Goal: Task Accomplishment & Management: Use online tool/utility

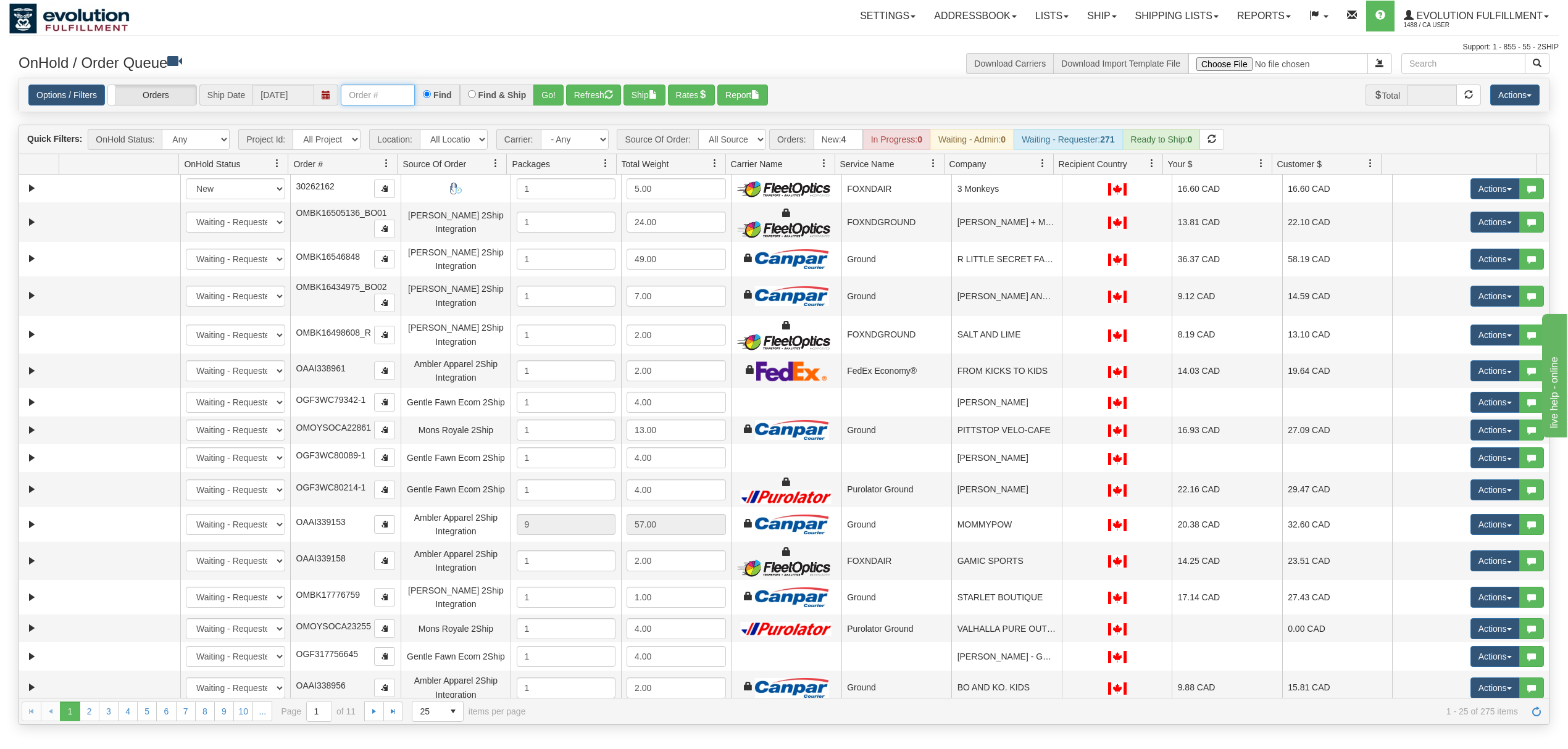
click at [388, 90] on input "text" at bounding box center [377, 94] width 74 height 21
type input "OTOFW47170-1"
click at [551, 92] on button "Go!" at bounding box center [548, 94] width 30 height 21
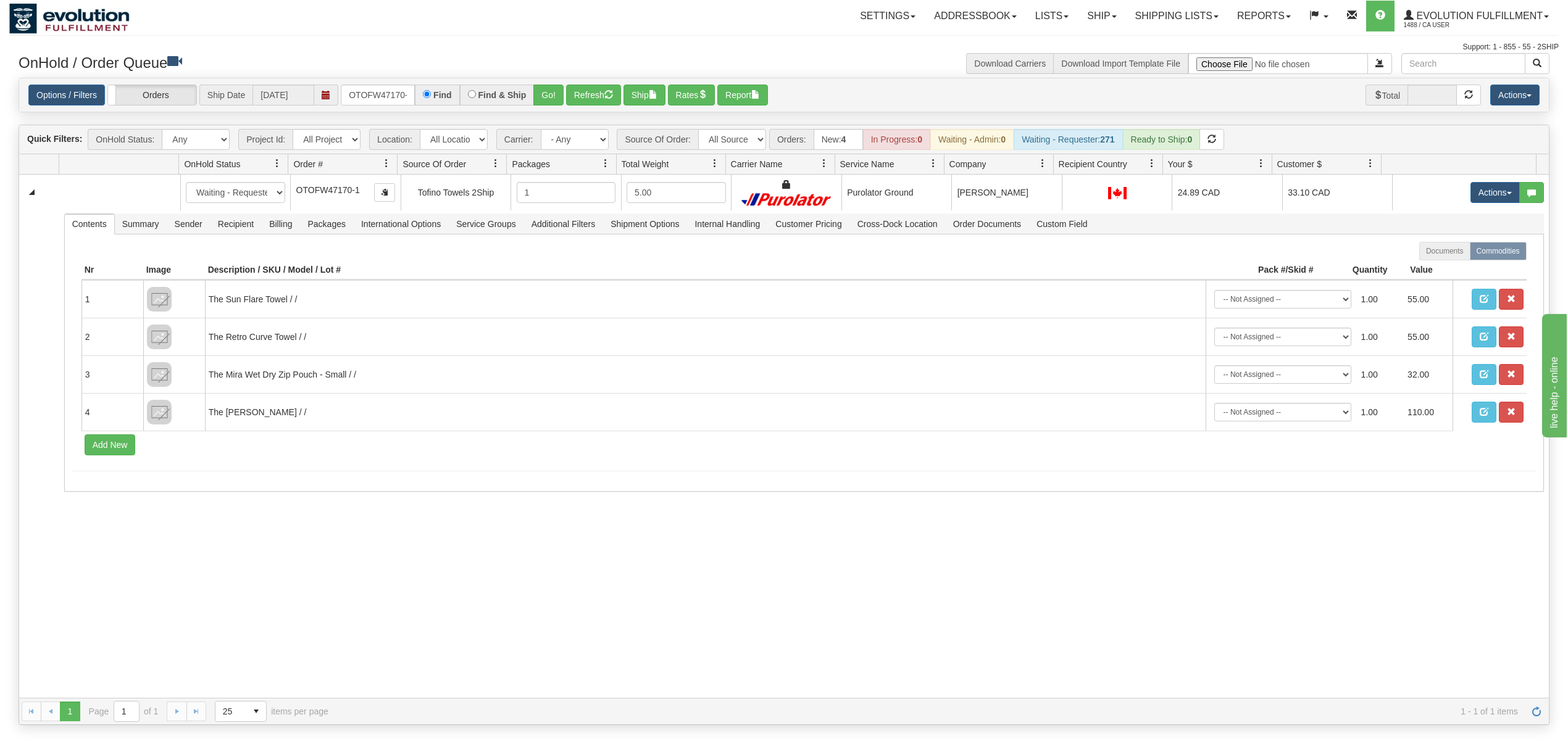
click at [1307, 108] on div "Options / Filters Group Shipments Orders Ship Date [DATE] OTOFW47170-1 Find Fin…" at bounding box center [784, 95] width 1530 height 34
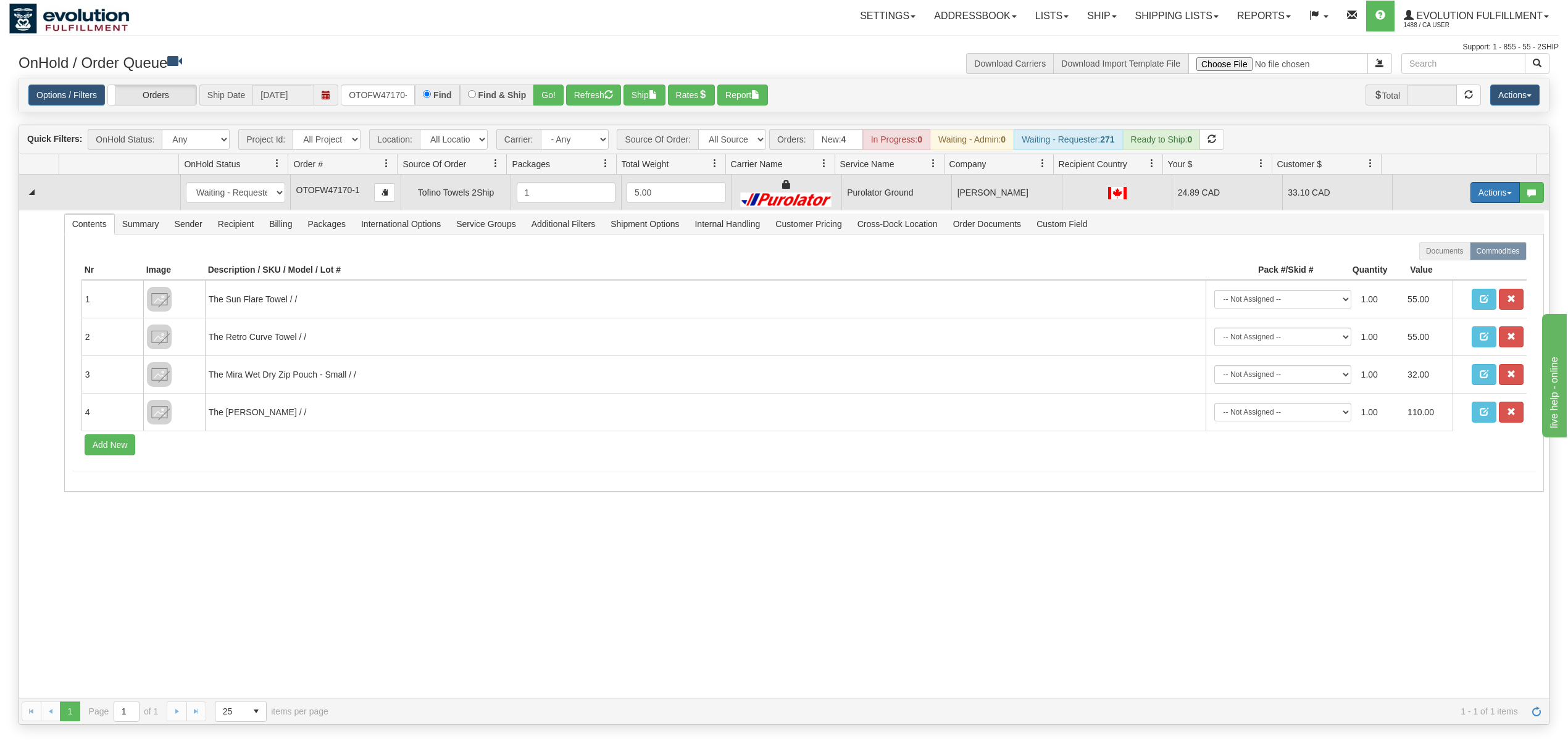
click at [1470, 193] on button "Actions" at bounding box center [1495, 192] width 49 height 21
click at [1450, 247] on span "Rate All Services" at bounding box center [1470, 248] width 74 height 10
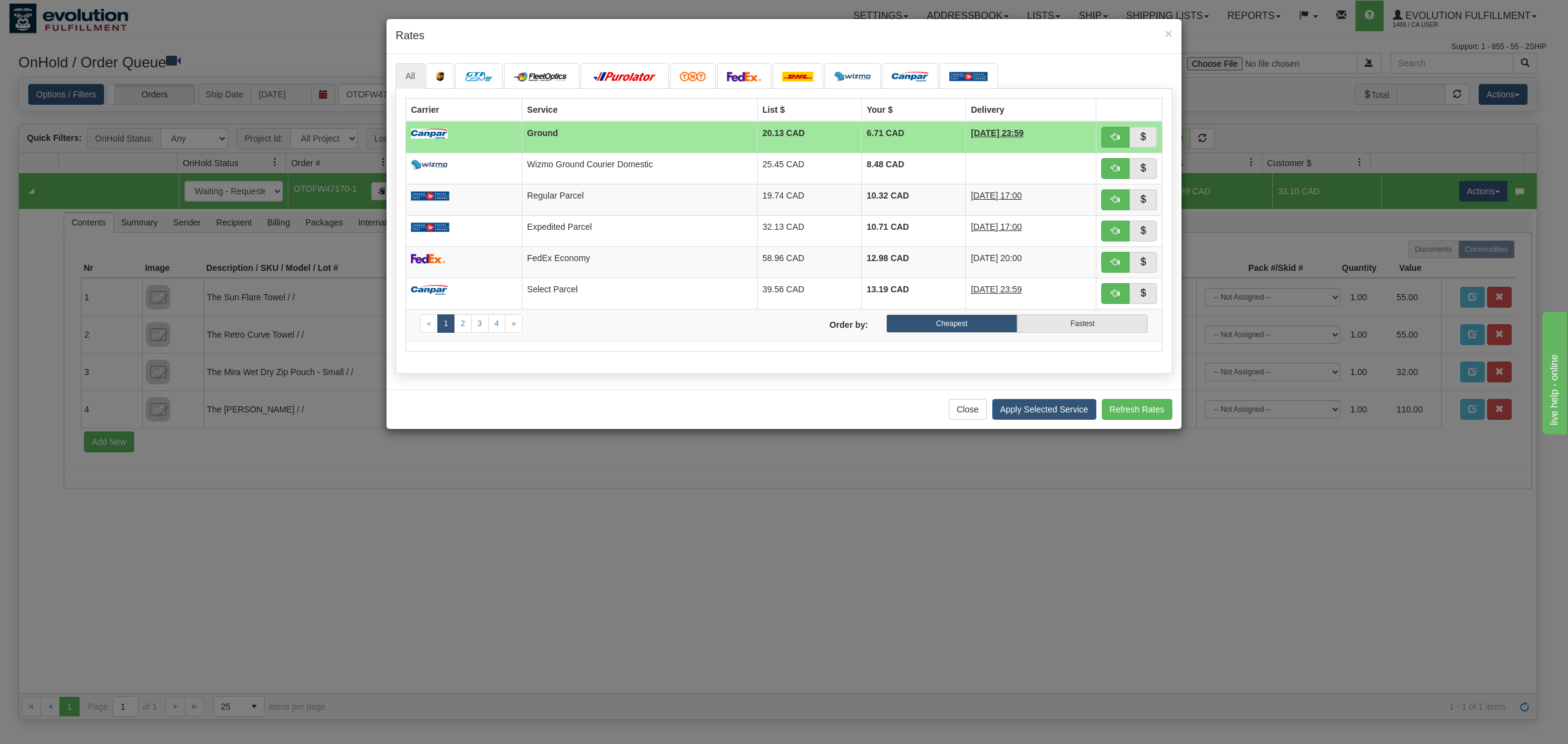
click at [784, 27] on div "× Rates" at bounding box center [784, 37] width 795 height 35
click at [337, 64] on div "× Rates All" at bounding box center [784, 372] width 1568 height 744
click at [737, 72] on img at bounding box center [744, 76] width 34 height 10
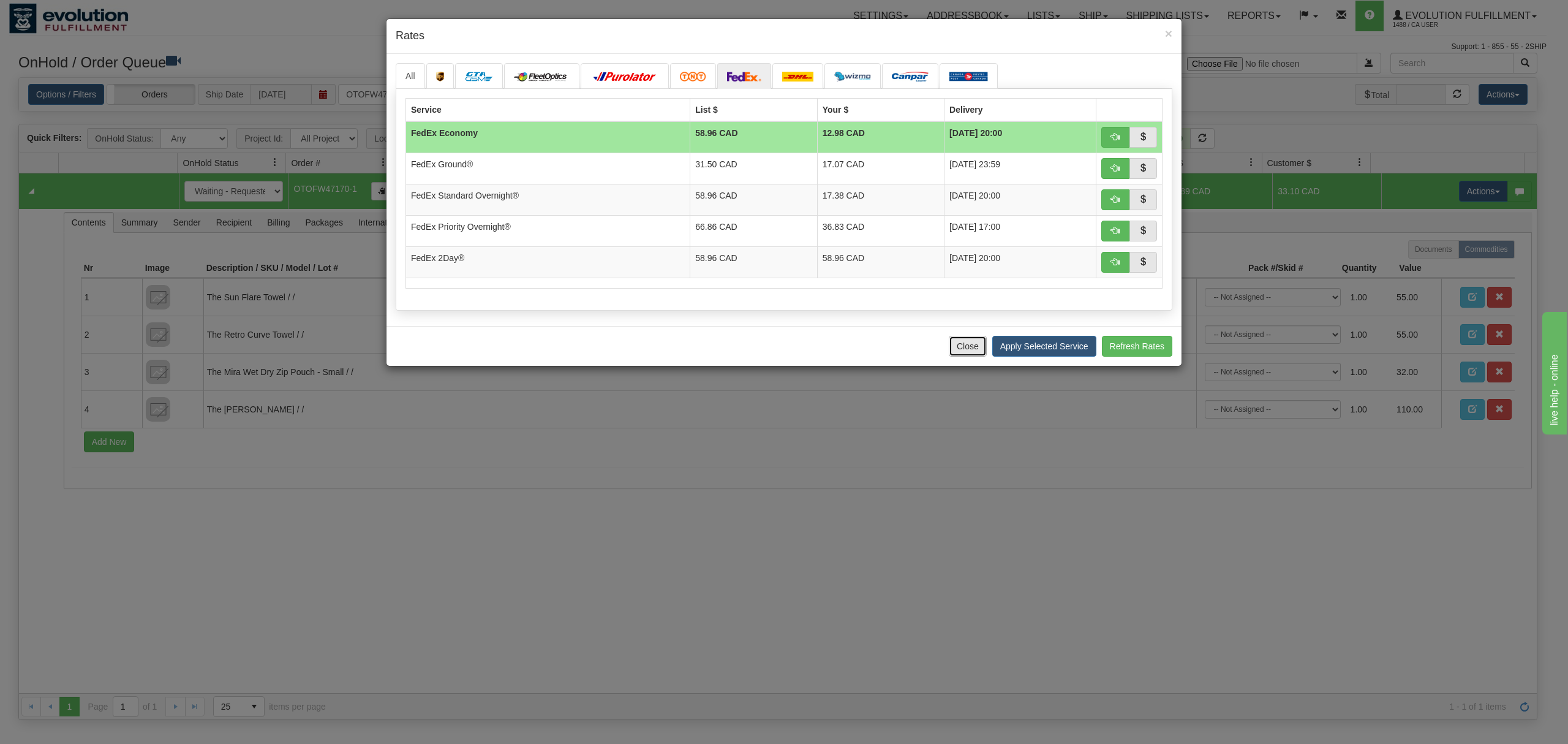
click at [957, 347] on button "Close" at bounding box center [968, 346] width 38 height 21
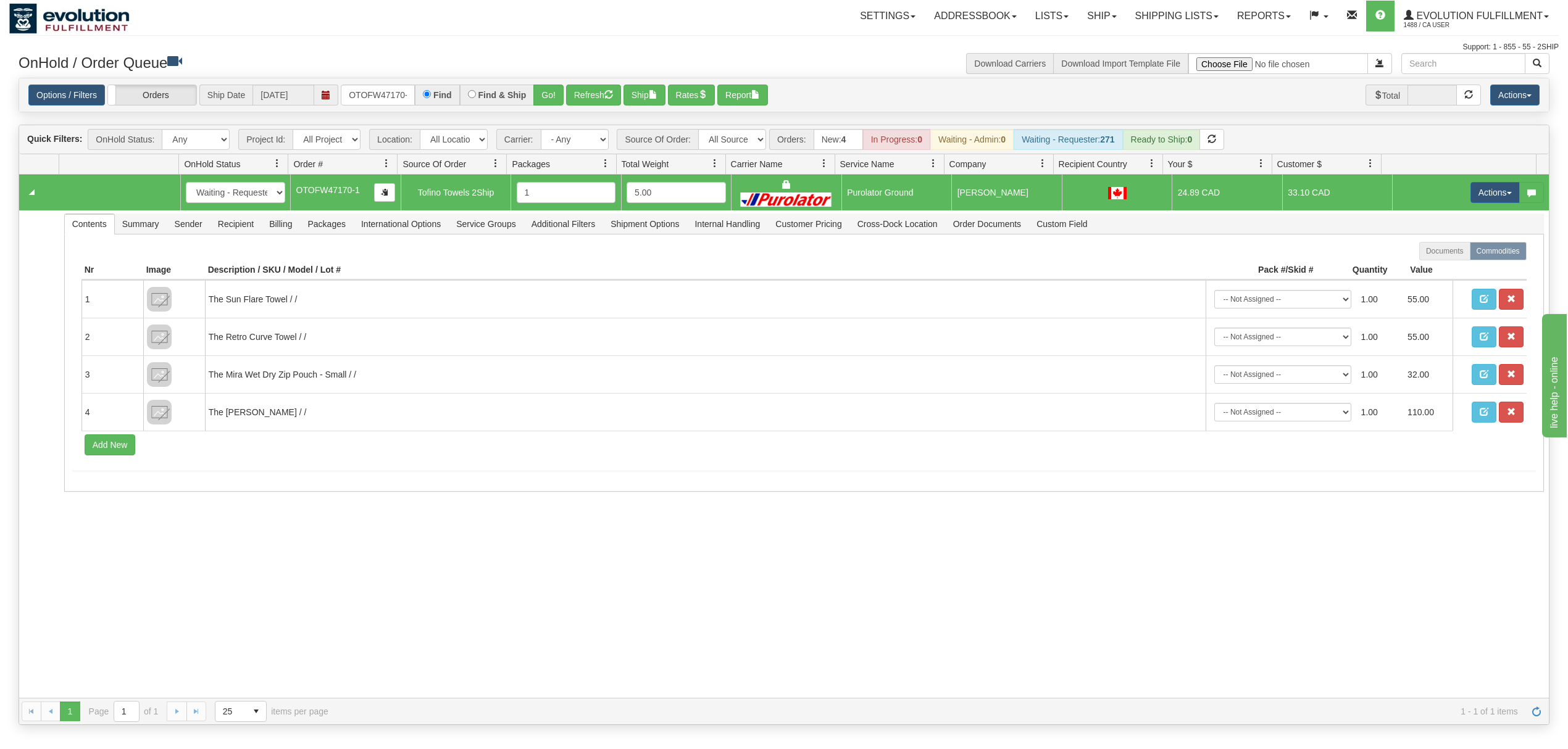
click at [381, 43] on div "Support: 1 - 855 - 55 - 2SHIP" at bounding box center [784, 48] width 1550 height 11
click at [603, 94] on button "Refresh" at bounding box center [593, 94] width 55 height 21
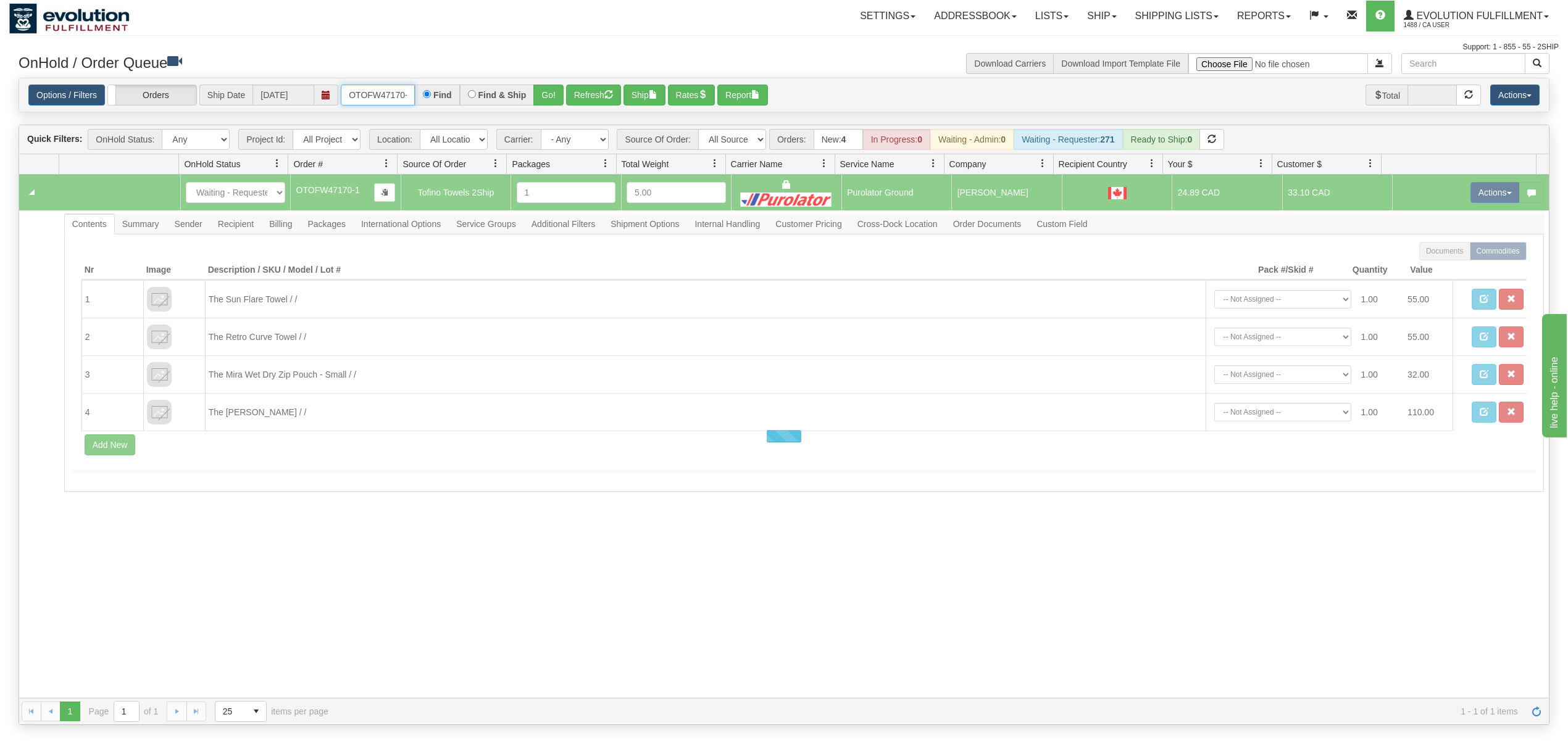
click at [357, 94] on input "OTOFW47170-1" at bounding box center [377, 94] width 74 height 21
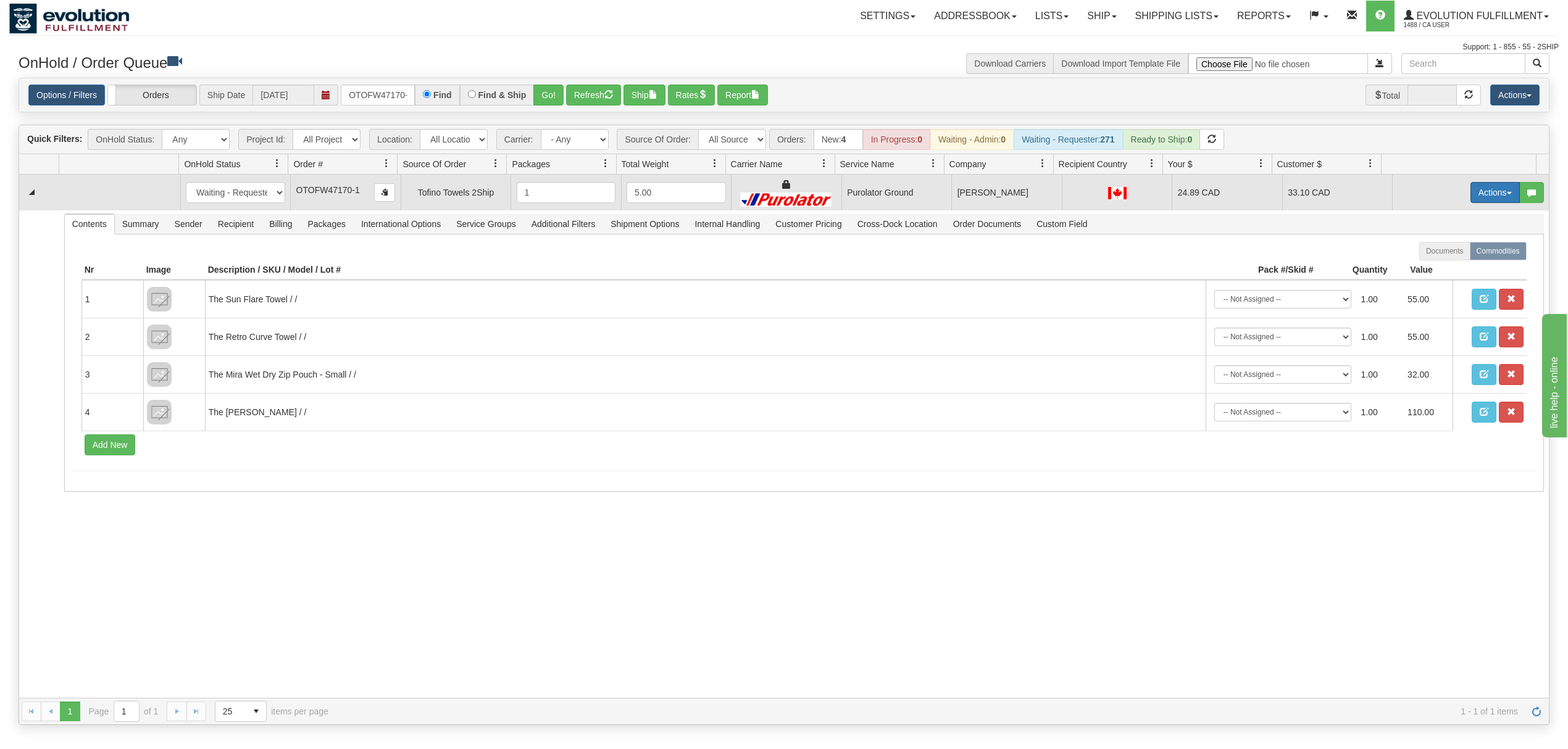
click at [1484, 191] on button "Actions" at bounding box center [1495, 192] width 49 height 21
click at [1450, 248] on span "Rate All Services" at bounding box center [1470, 248] width 74 height 10
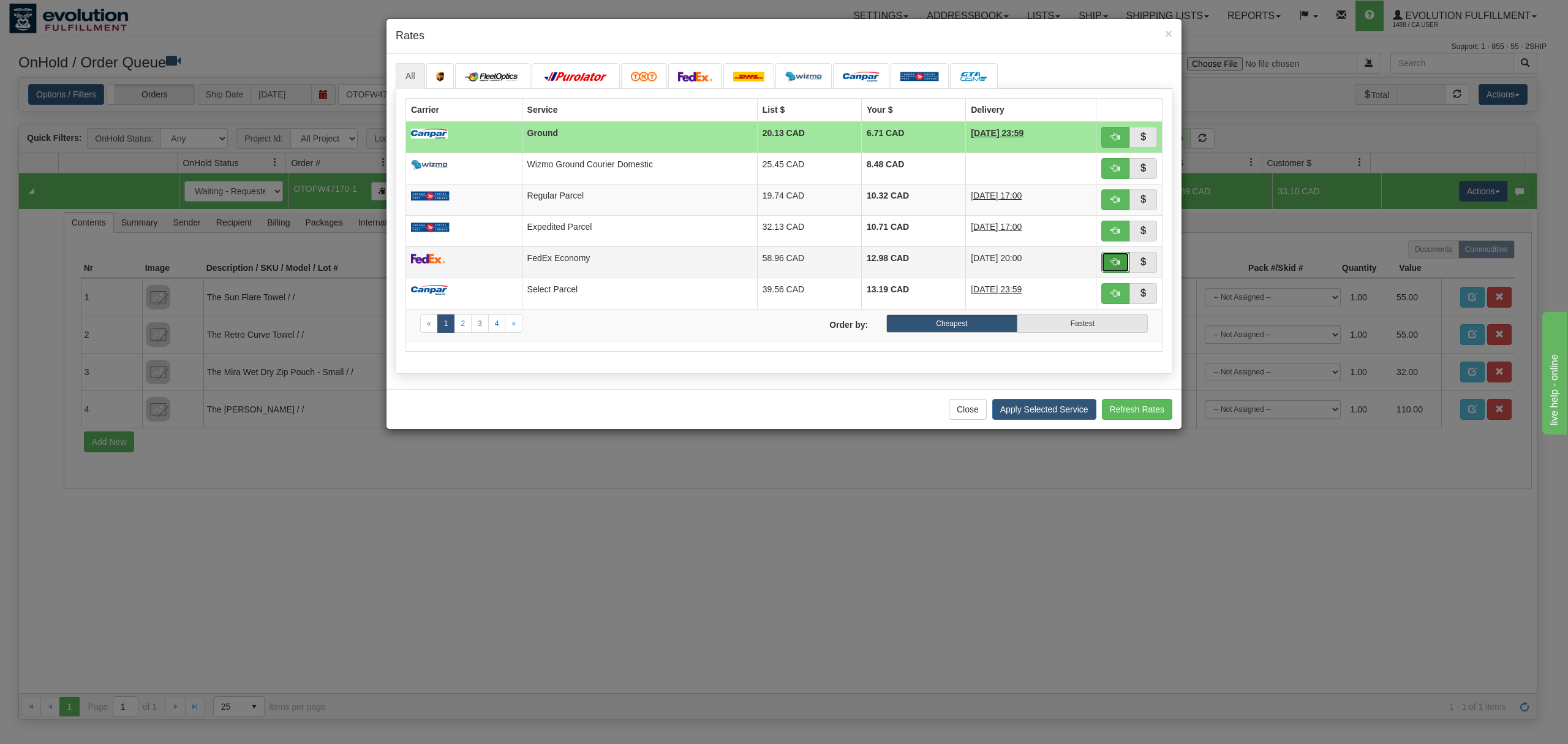
click at [1111, 266] on span "button" at bounding box center [1115, 261] width 8 height 8
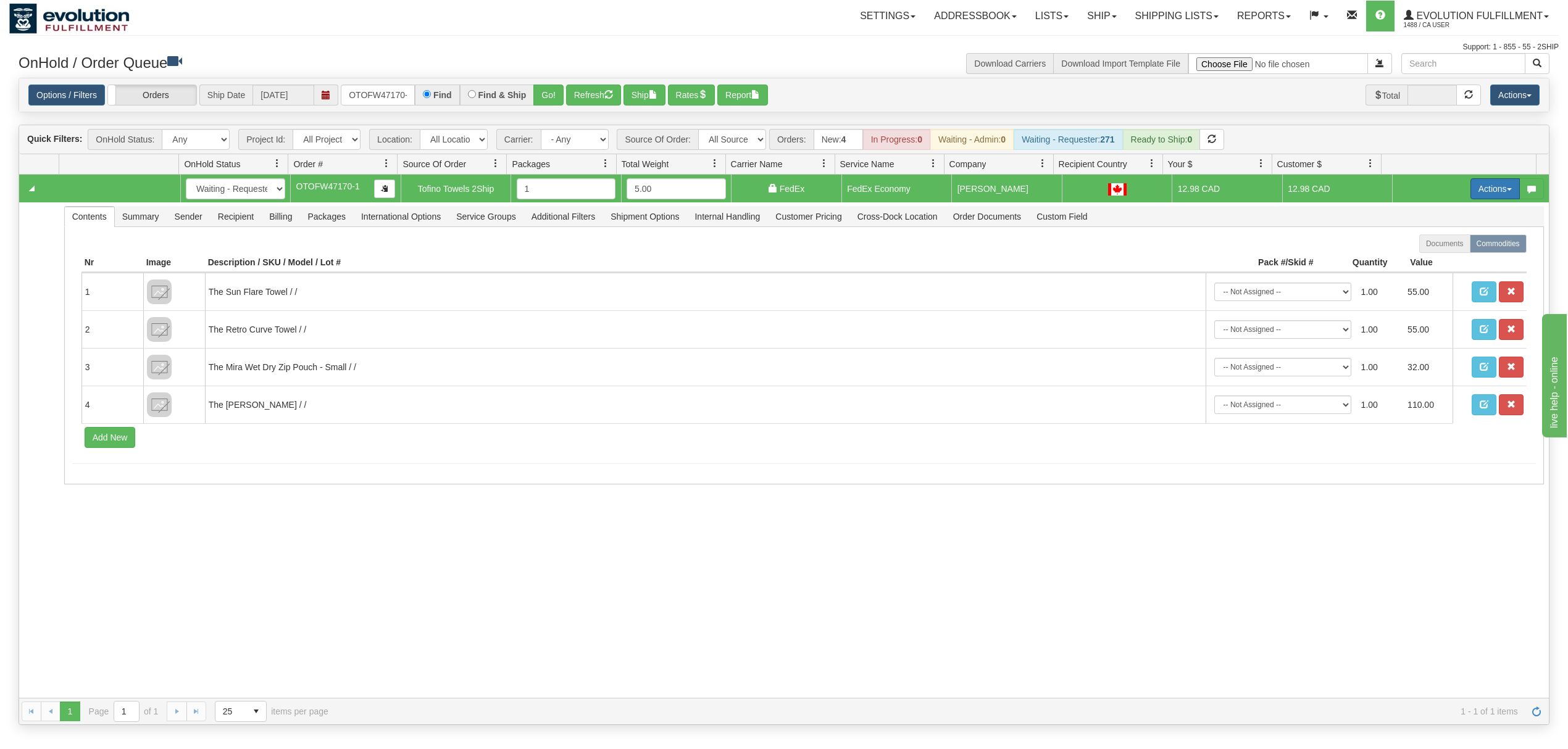
click at [1480, 193] on button "Actions" at bounding box center [1495, 188] width 49 height 21
drag, startPoint x: 600, startPoint y: 99, endPoint x: 638, endPoint y: 109, distance: 39.3
click at [601, 99] on button "Refresh" at bounding box center [593, 94] width 55 height 21
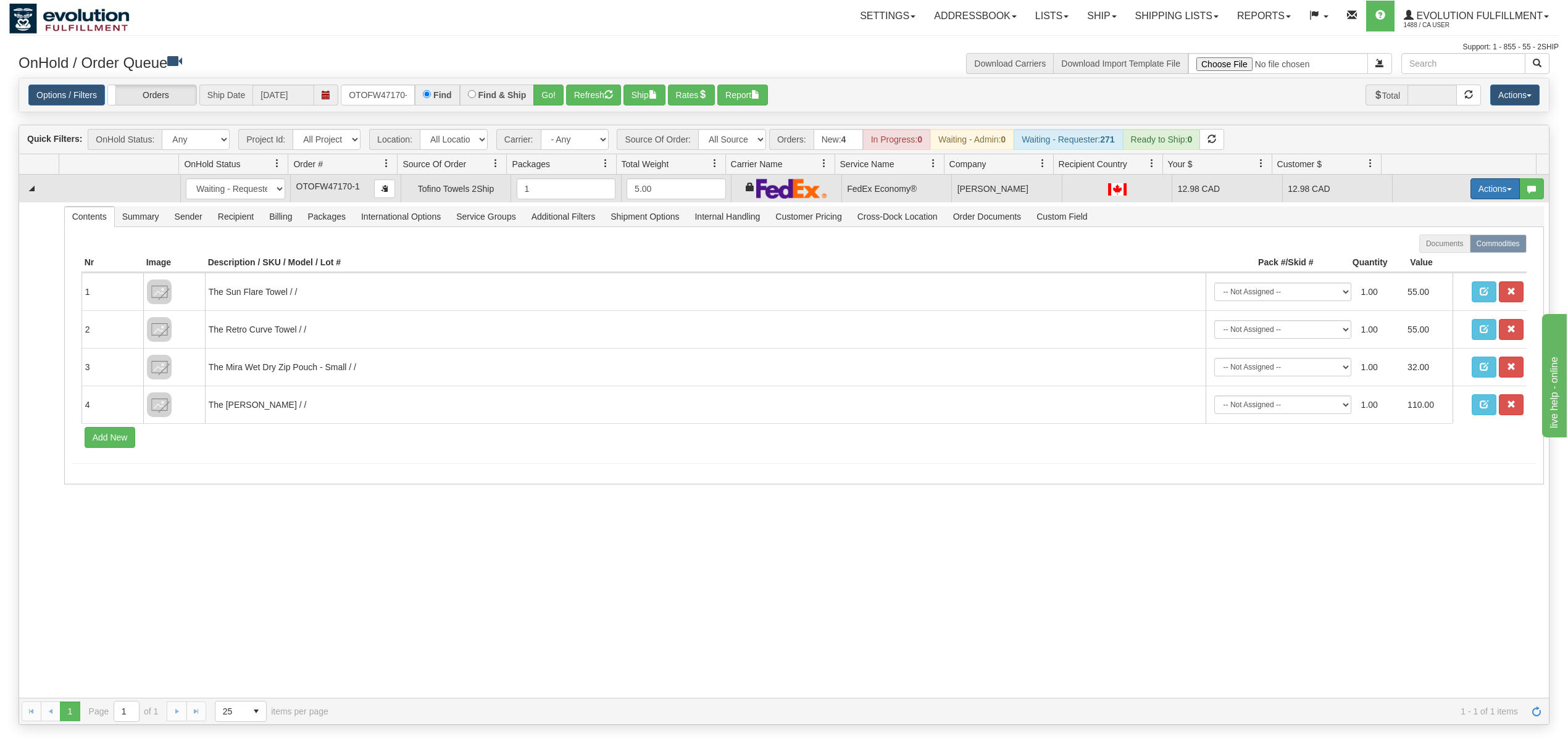
click at [1475, 187] on button "Actions" at bounding box center [1495, 188] width 49 height 21
click at [1441, 263] on span "Ship" at bounding box center [1446, 260] width 26 height 10
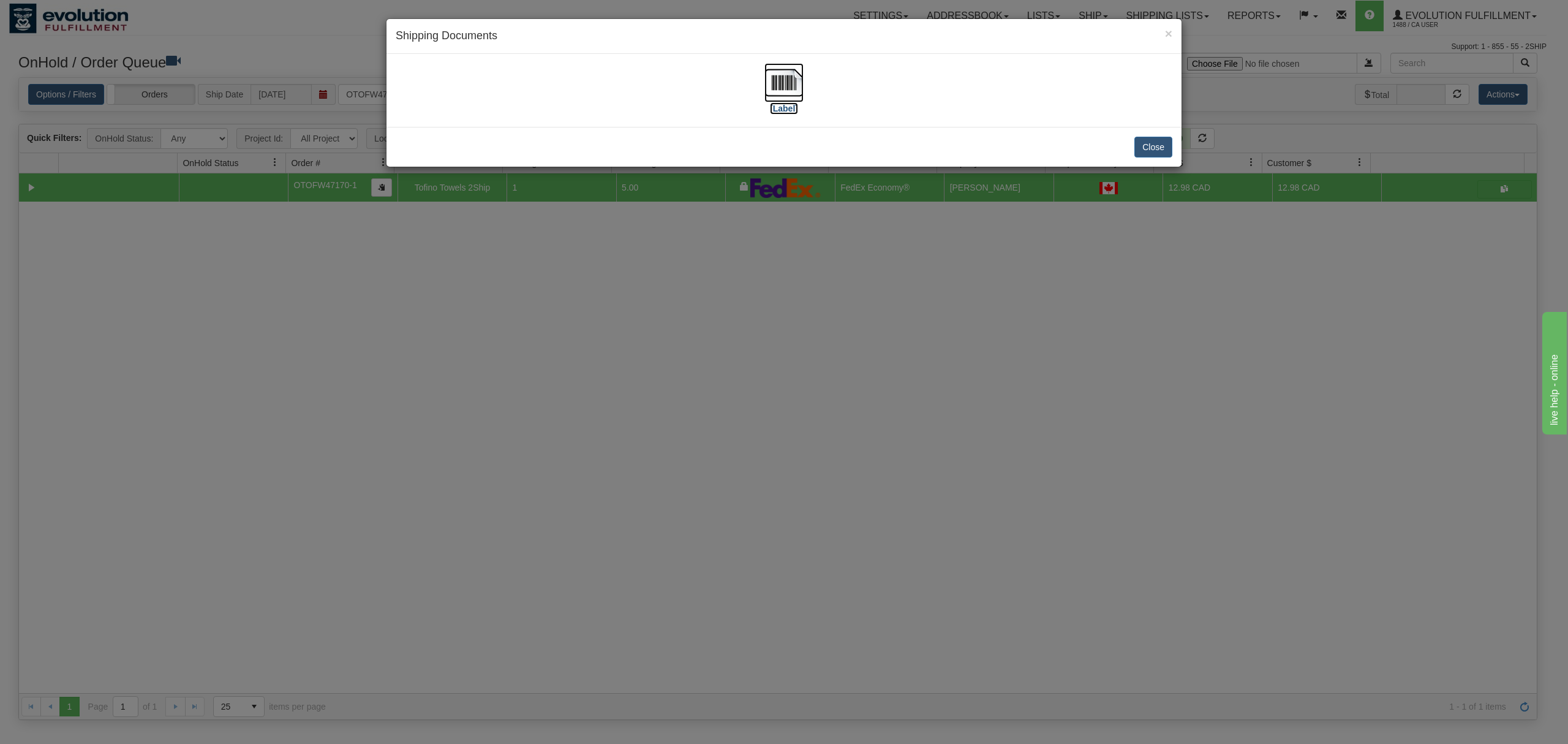
click at [789, 85] on img at bounding box center [784, 82] width 39 height 39
click at [1064, 533] on div "× Shipping Documents [Label] Close" at bounding box center [784, 372] width 1568 height 744
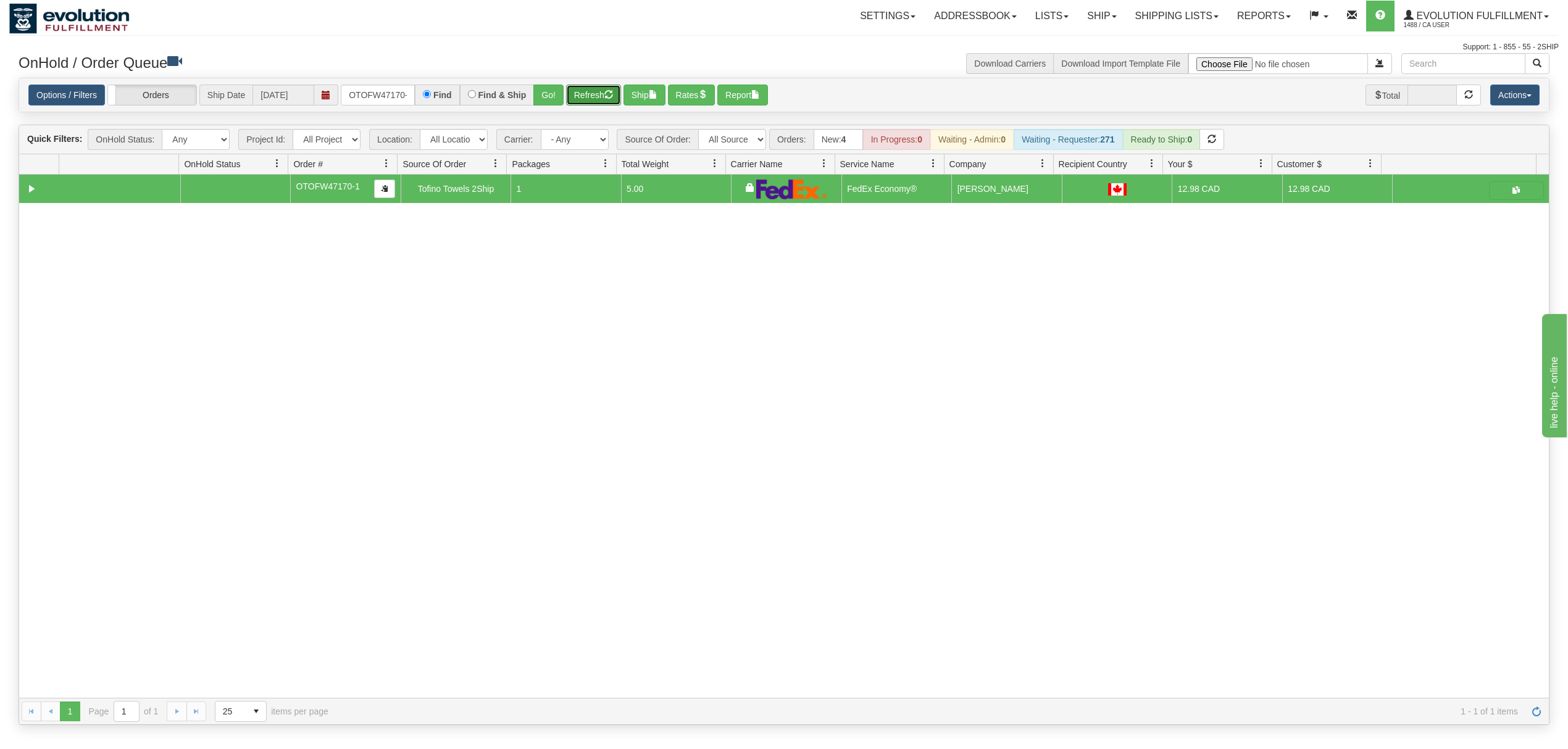
click at [593, 94] on button "Refresh" at bounding box center [593, 94] width 55 height 21
